Goal: Navigation & Orientation: Find specific page/section

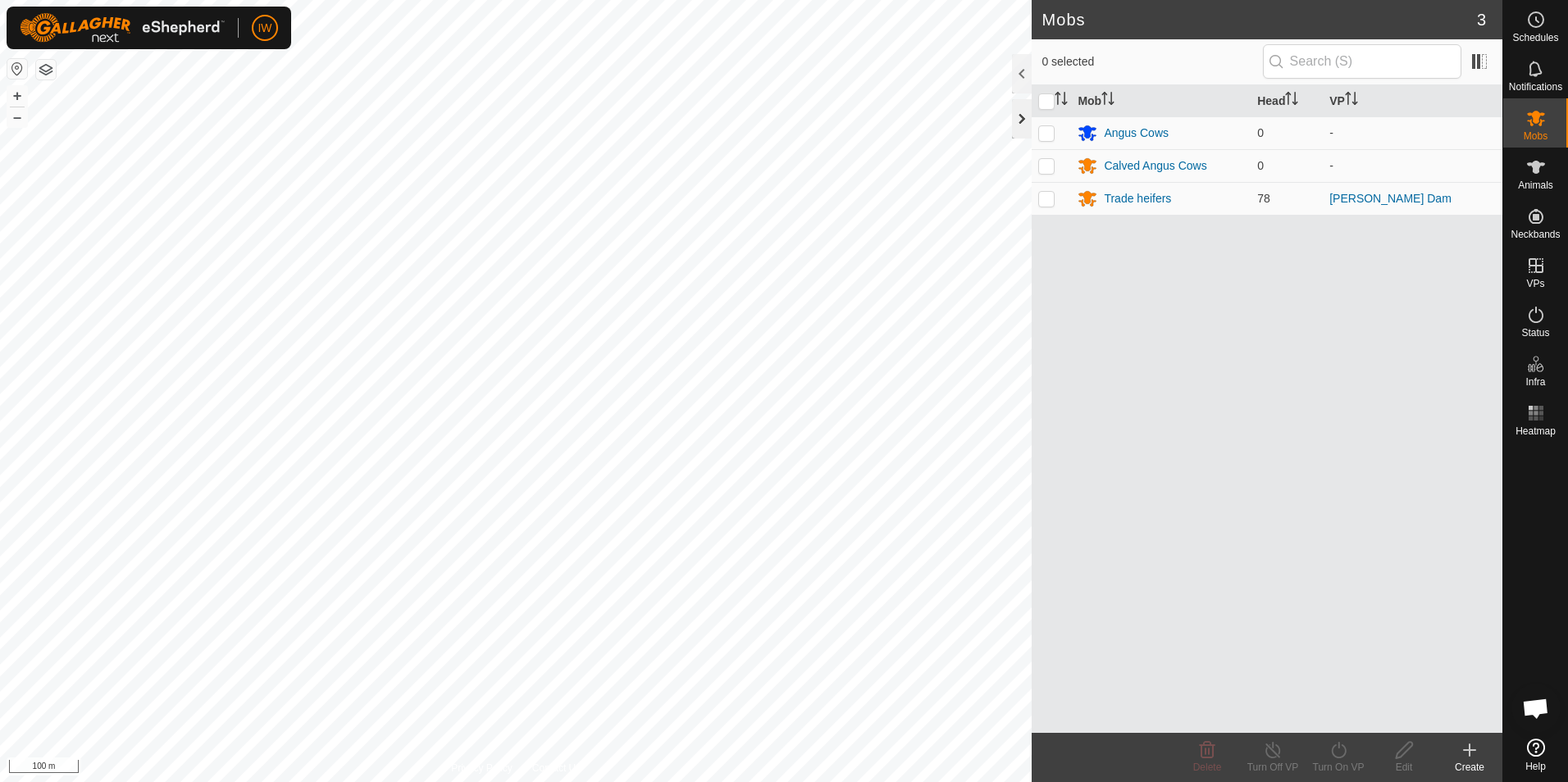
click at [1025, 115] on div at bounding box center [1021, 119] width 19 height 40
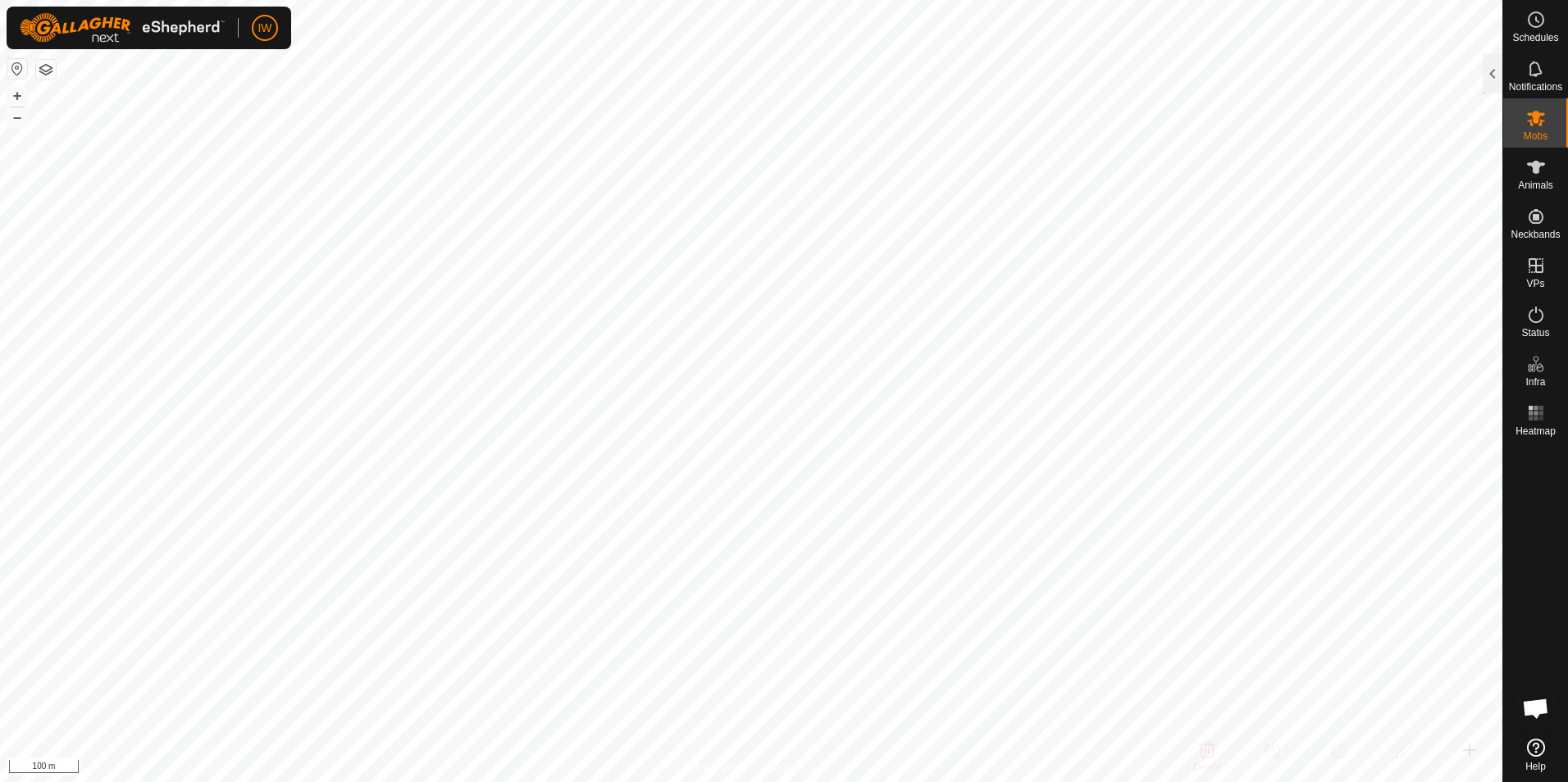
click at [1523, 710] on span "Open chat" at bounding box center [1535, 710] width 27 height 23
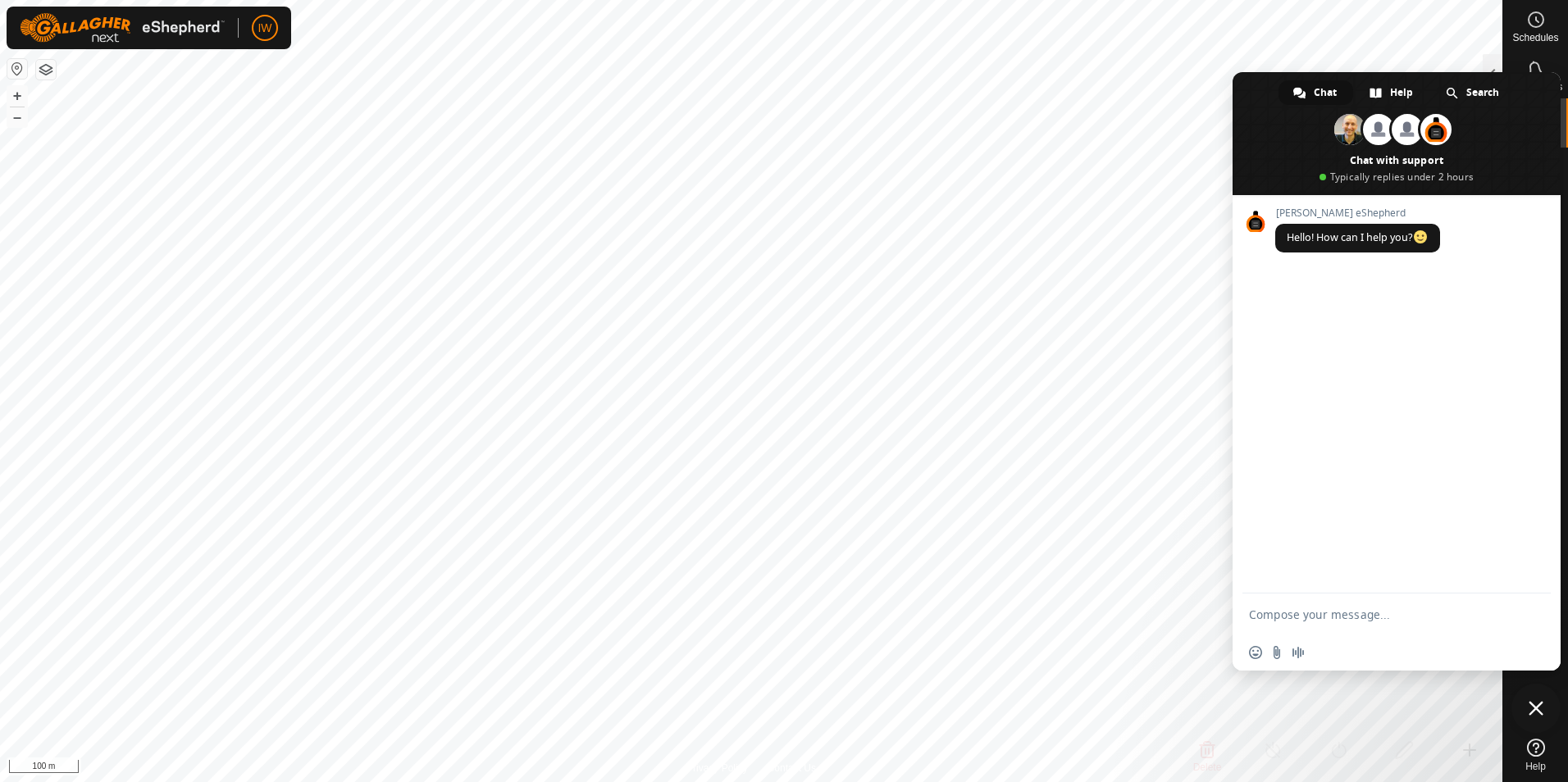
click at [1543, 710] on span "Close chat" at bounding box center [1535, 709] width 49 height 49
